Goal: Find specific page/section: Find specific page/section

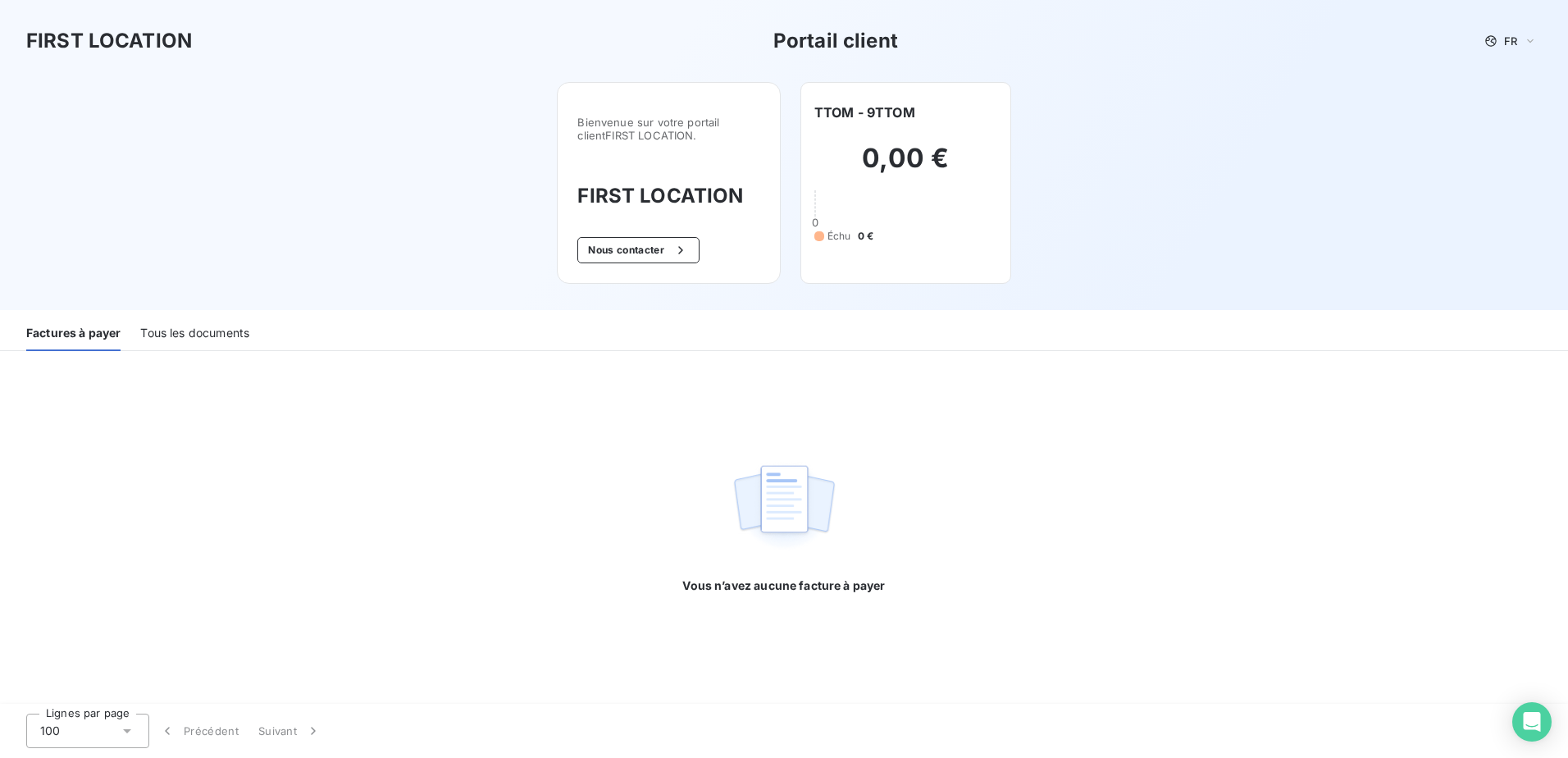
click at [179, 336] on div "Tous les documents" at bounding box center [195, 333] width 110 height 34
click at [104, 337] on div "Factures à payer" at bounding box center [73, 333] width 93 height 34
